Goal: Task Accomplishment & Management: Use online tool/utility

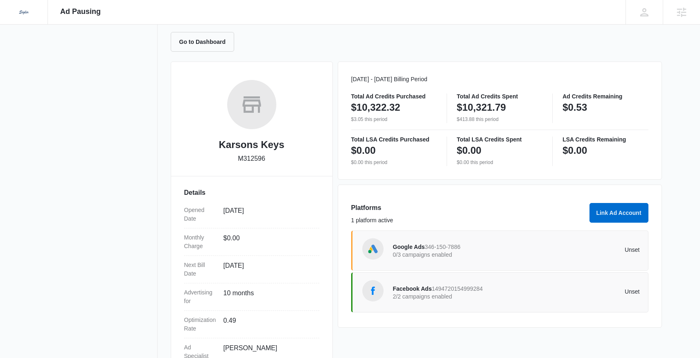
scroll to position [136, 0]
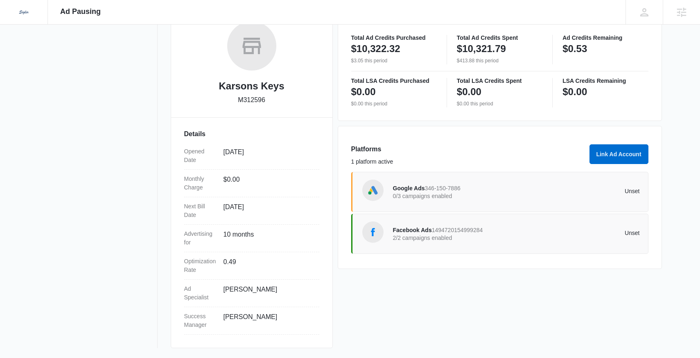
click at [480, 232] on span "1494720154999284" at bounding box center [457, 230] width 51 height 7
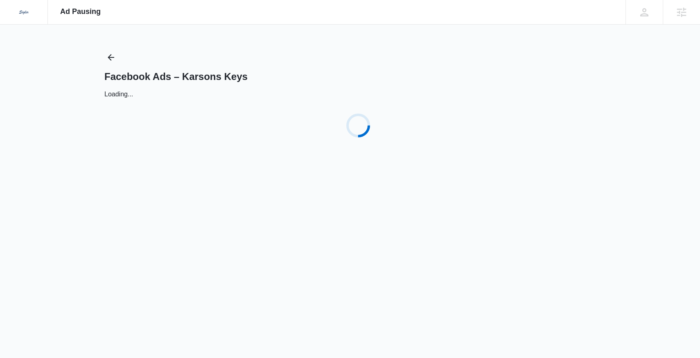
click at [480, 232] on div "Dedicated to Helping You Make Your Customers Comfortable Indoors. We are a mark…" at bounding box center [350, 179] width 700 height 358
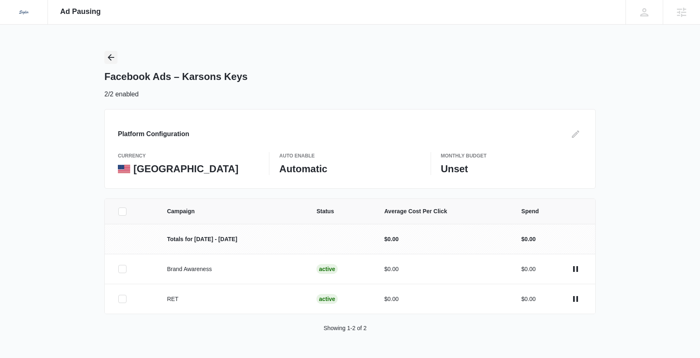
click at [111, 55] on icon "Back" at bounding box center [111, 57] width 7 height 7
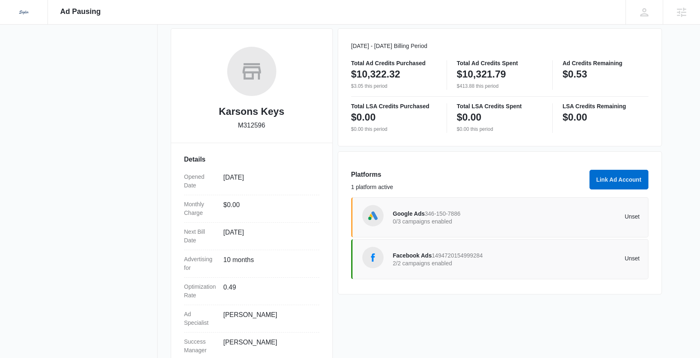
scroll to position [136, 0]
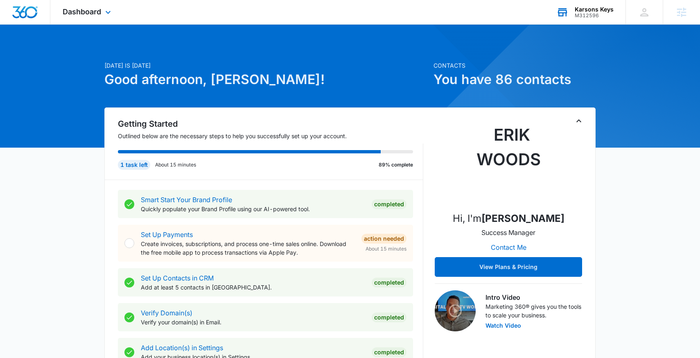
click at [593, 14] on div "M312596" at bounding box center [594, 16] width 39 height 6
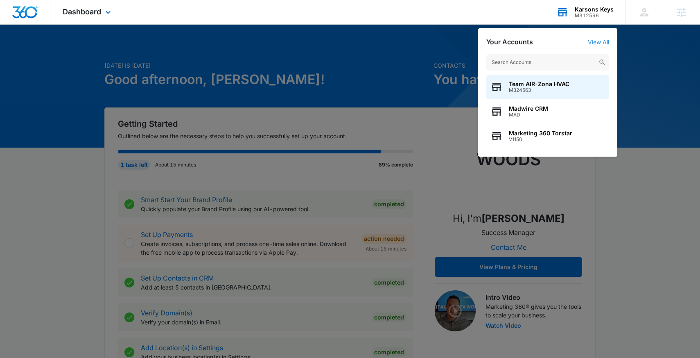
click at [590, 41] on link "View All" at bounding box center [598, 42] width 21 height 7
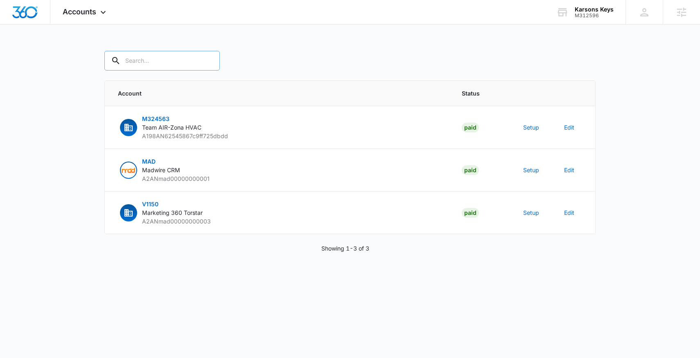
click at [138, 55] on input "text" at bounding box center [162, 61] width 116 height 20
paste input "M312596"
type input "M312596"
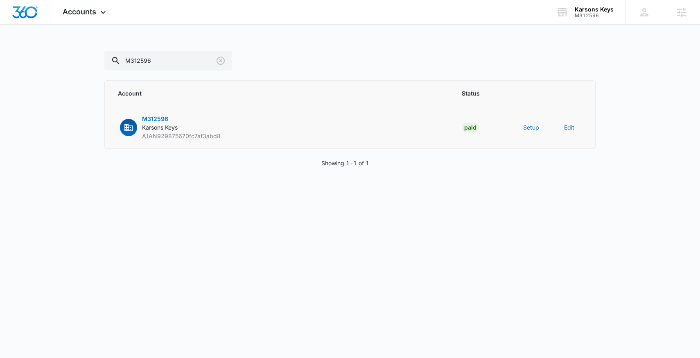
click at [531, 133] on td "Setup" at bounding box center [534, 127] width 41 height 43
click at [531, 132] on td "Setup" at bounding box center [534, 127] width 41 height 43
click at [531, 129] on button "Setup" at bounding box center [532, 127] width 16 height 9
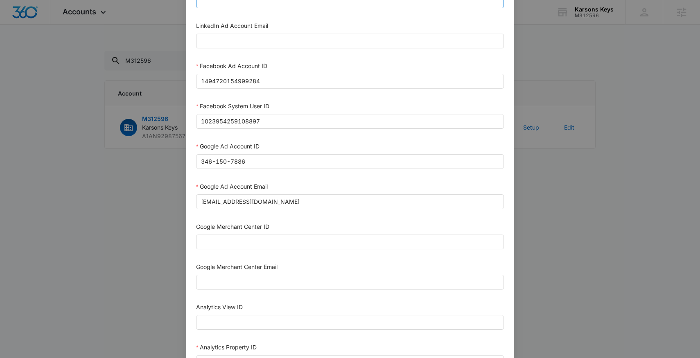
scroll to position [143, 0]
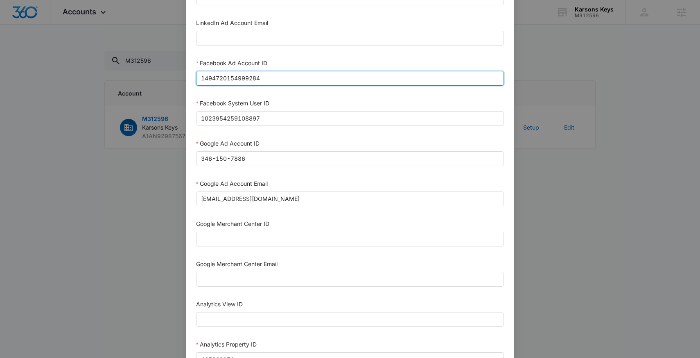
click at [285, 79] on input "1494720154999284" at bounding box center [350, 78] width 308 height 15
